Goal: Task Accomplishment & Management: Use online tool/utility

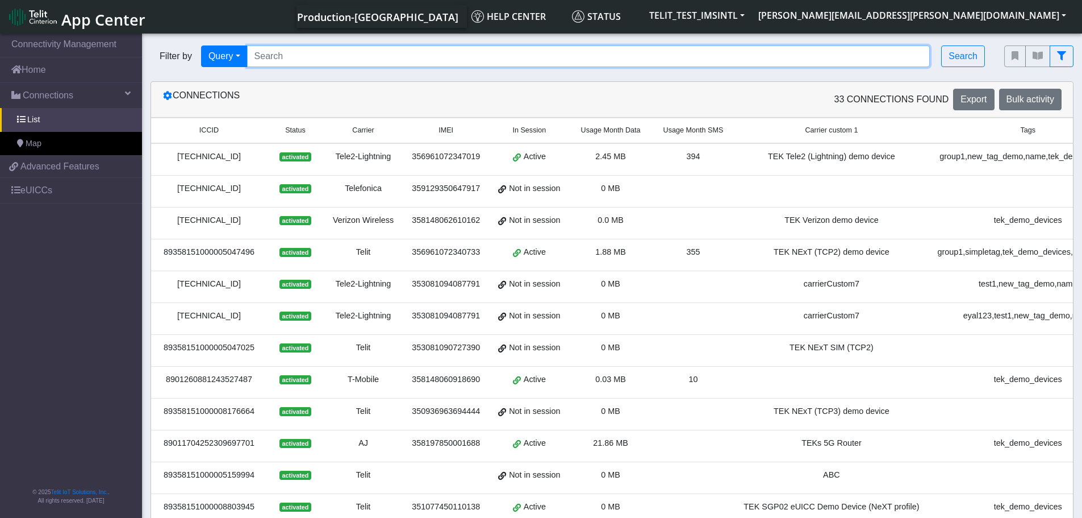
click at [269, 52] on input "Search..." at bounding box center [588, 56] width 683 height 22
paste input "89358151000031911285"
type input "89358151000031911285"
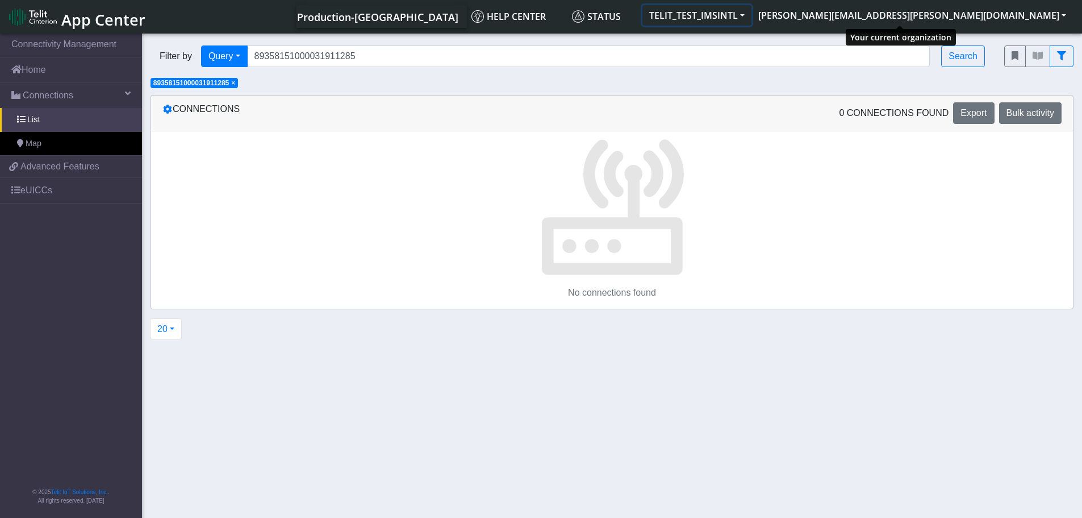
click at [752, 13] on button "TELIT_TEST_IMSINTL" at bounding box center [697, 15] width 109 height 20
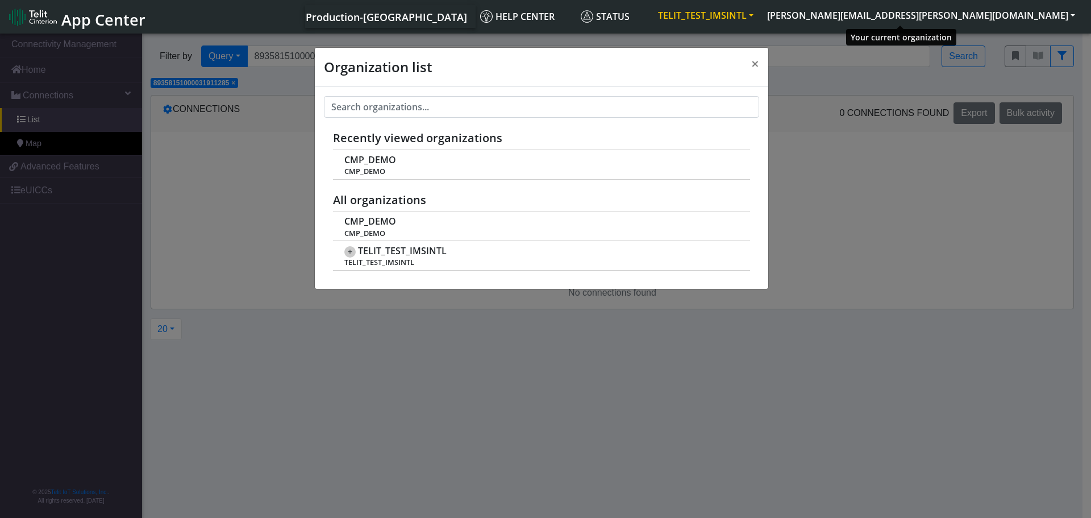
scroll to position [4, 0]
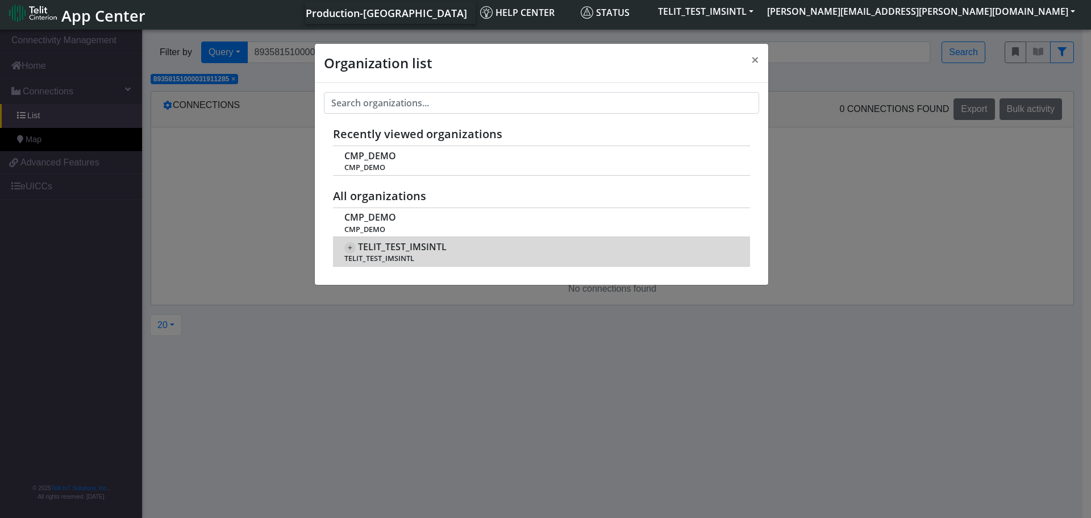
click at [387, 245] on span "TELIT_TEST_IMSINTL" at bounding box center [402, 246] width 89 height 11
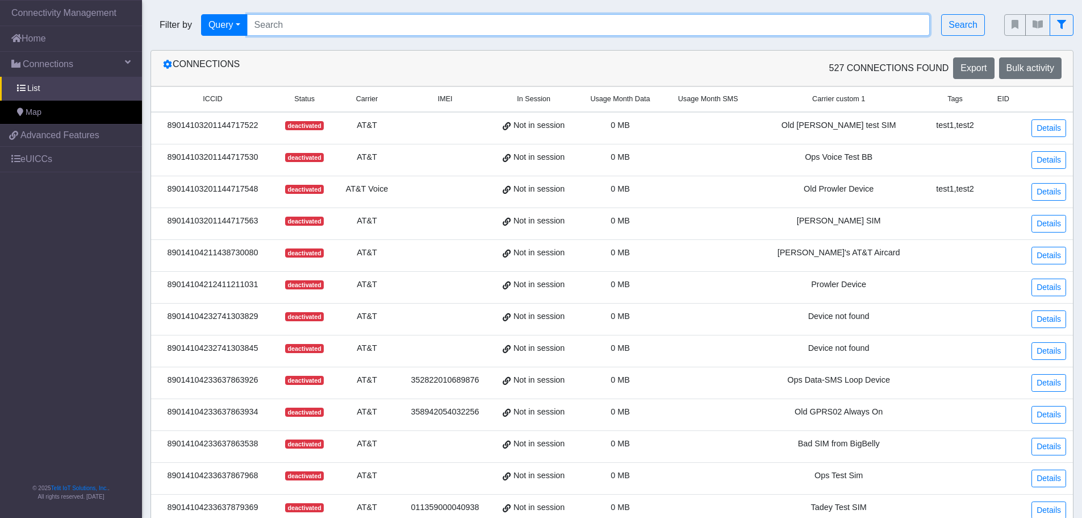
click at [286, 23] on input "Search..." at bounding box center [588, 25] width 683 height 22
paste input "89358151000031911285"
type input "89358151000031911285"
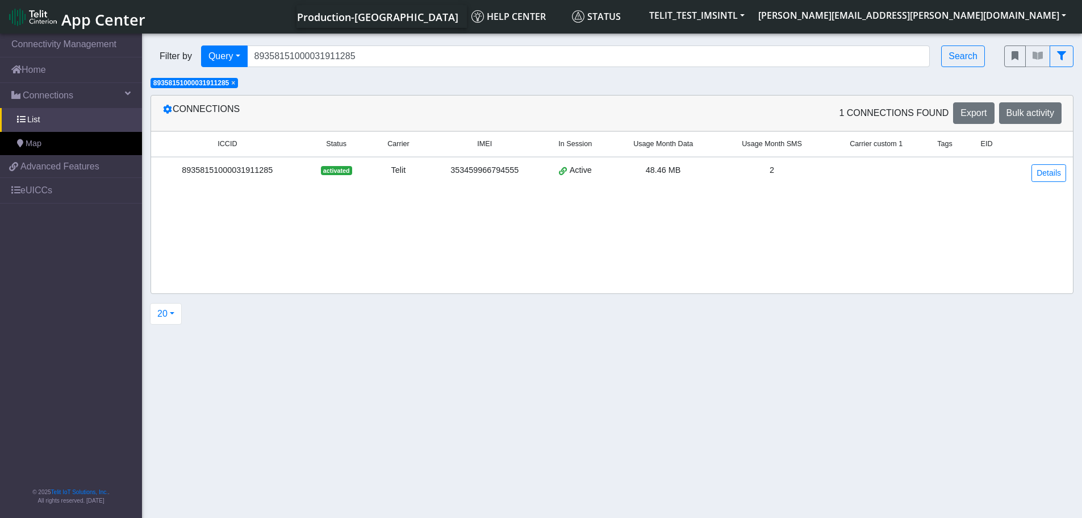
click at [224, 169] on div "89358151000031911285" at bounding box center [227, 170] width 139 height 12
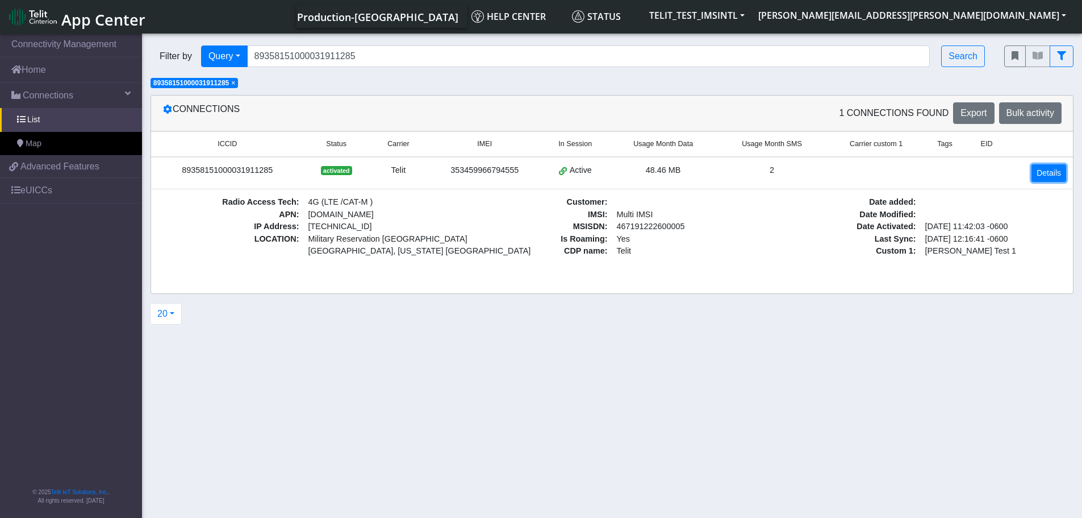
click at [1056, 177] on link "Details" at bounding box center [1049, 173] width 35 height 18
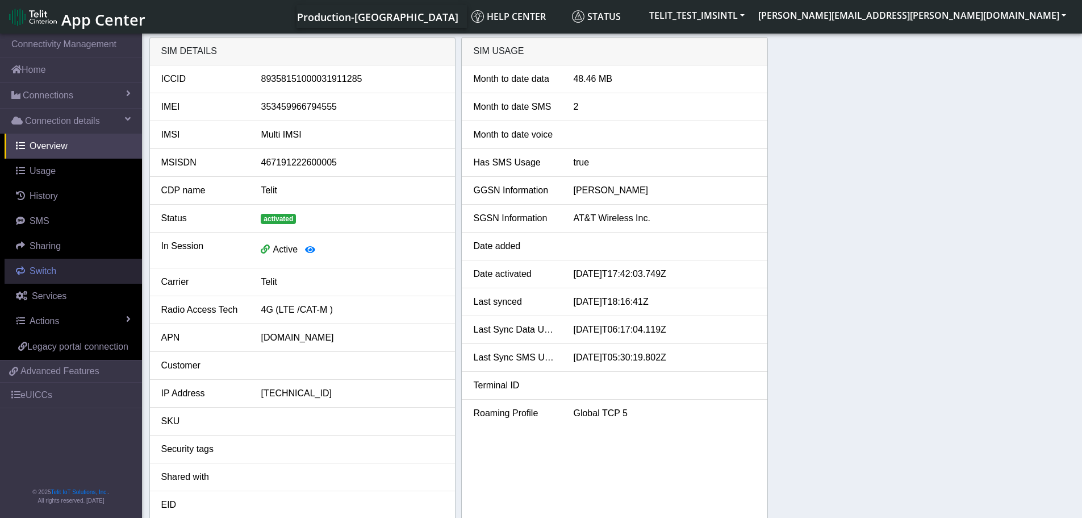
click at [41, 277] on link "Switch" at bounding box center [73, 271] width 137 height 25
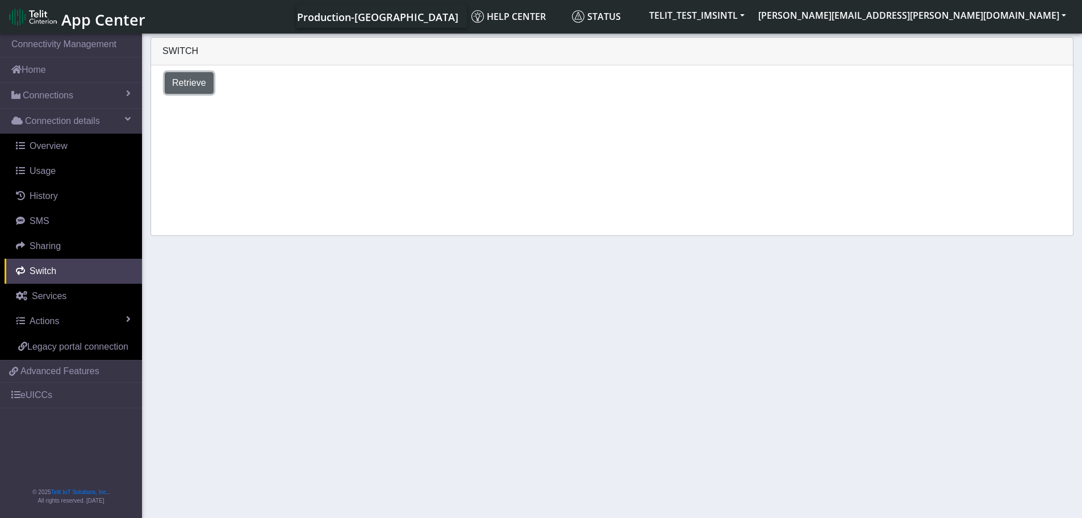
click at [185, 90] on button "Retrieve" at bounding box center [189, 83] width 49 height 22
select select "United States"
